Goal: Transaction & Acquisition: Purchase product/service

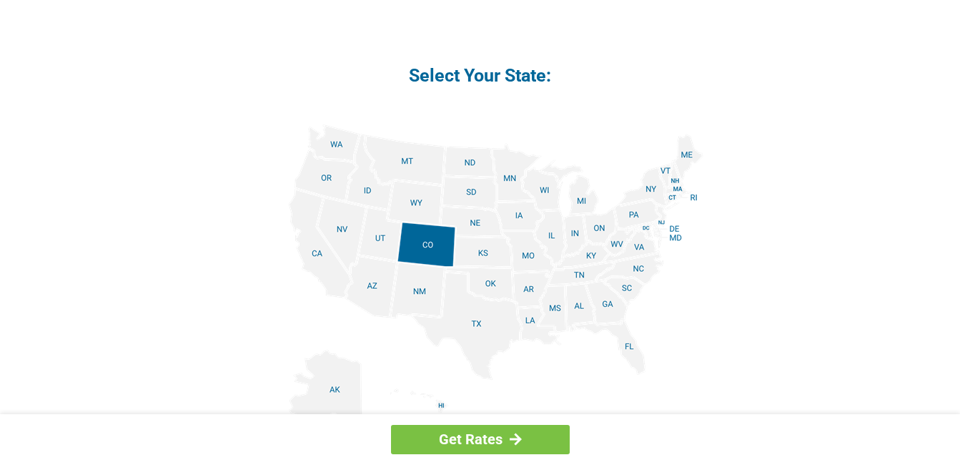
scroll to position [1648, 0]
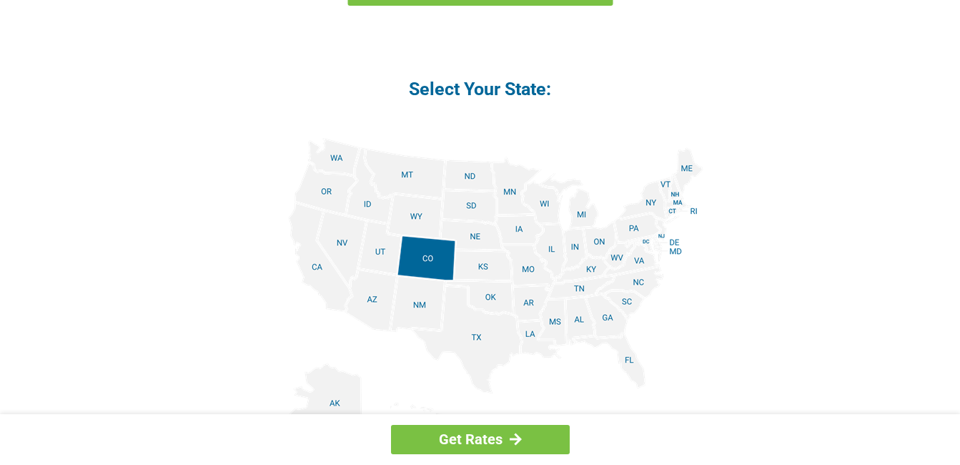
click at [680, 203] on img at bounding box center [480, 299] width 446 height 322
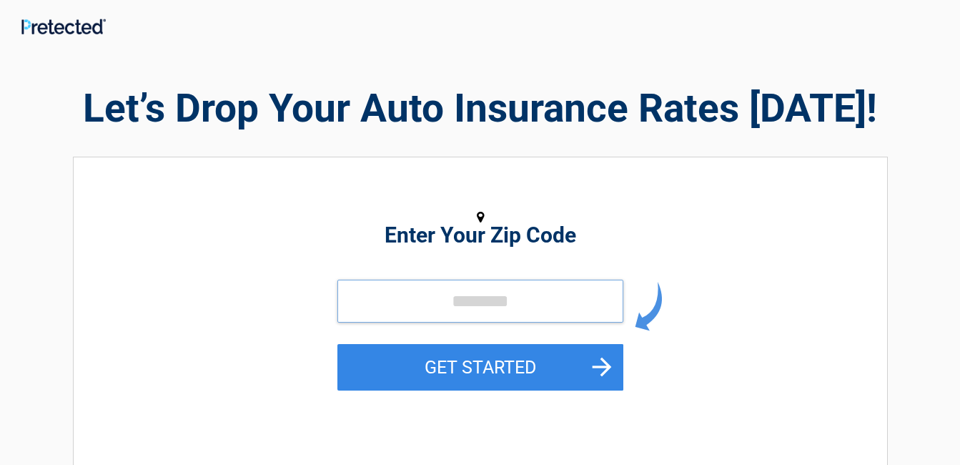
click at [396, 302] on input "tel" at bounding box center [480, 300] width 286 height 43
click at [460, 298] on input "tel" at bounding box center [480, 300] width 286 height 43
type input "*****"
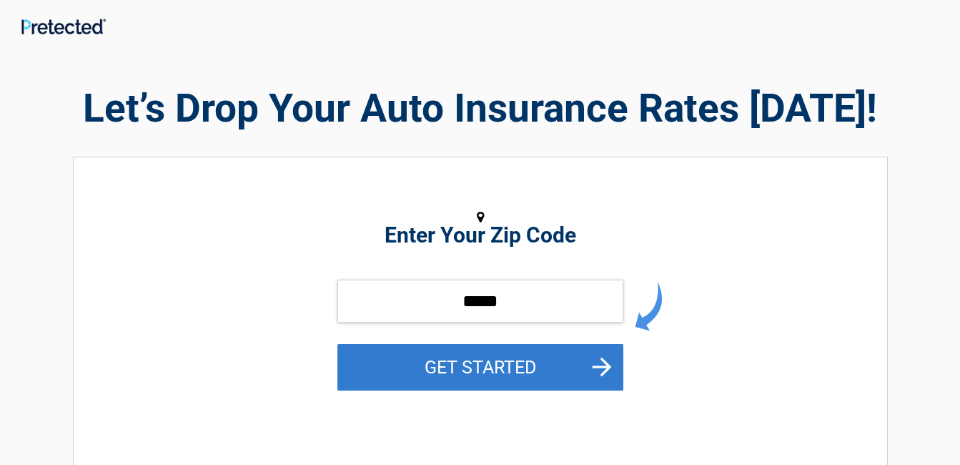
click at [470, 363] on button "GET STARTED" at bounding box center [480, 367] width 286 height 46
